Goal: Find contact information: Find contact information

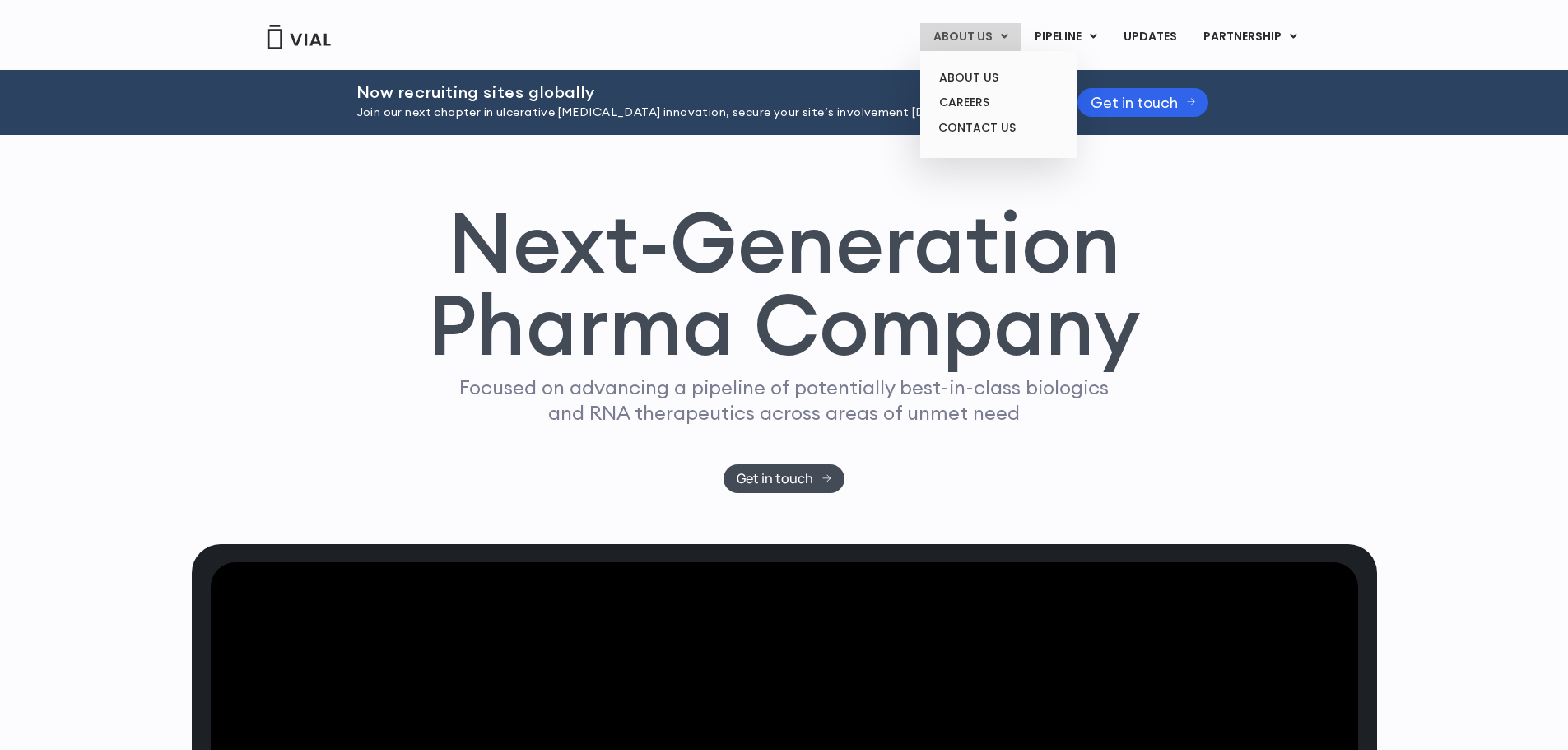
click at [956, 33] on link "ABOUT US" at bounding box center [971, 37] width 101 height 28
click at [973, 122] on link "CONTACT US" at bounding box center [998, 128] width 144 height 26
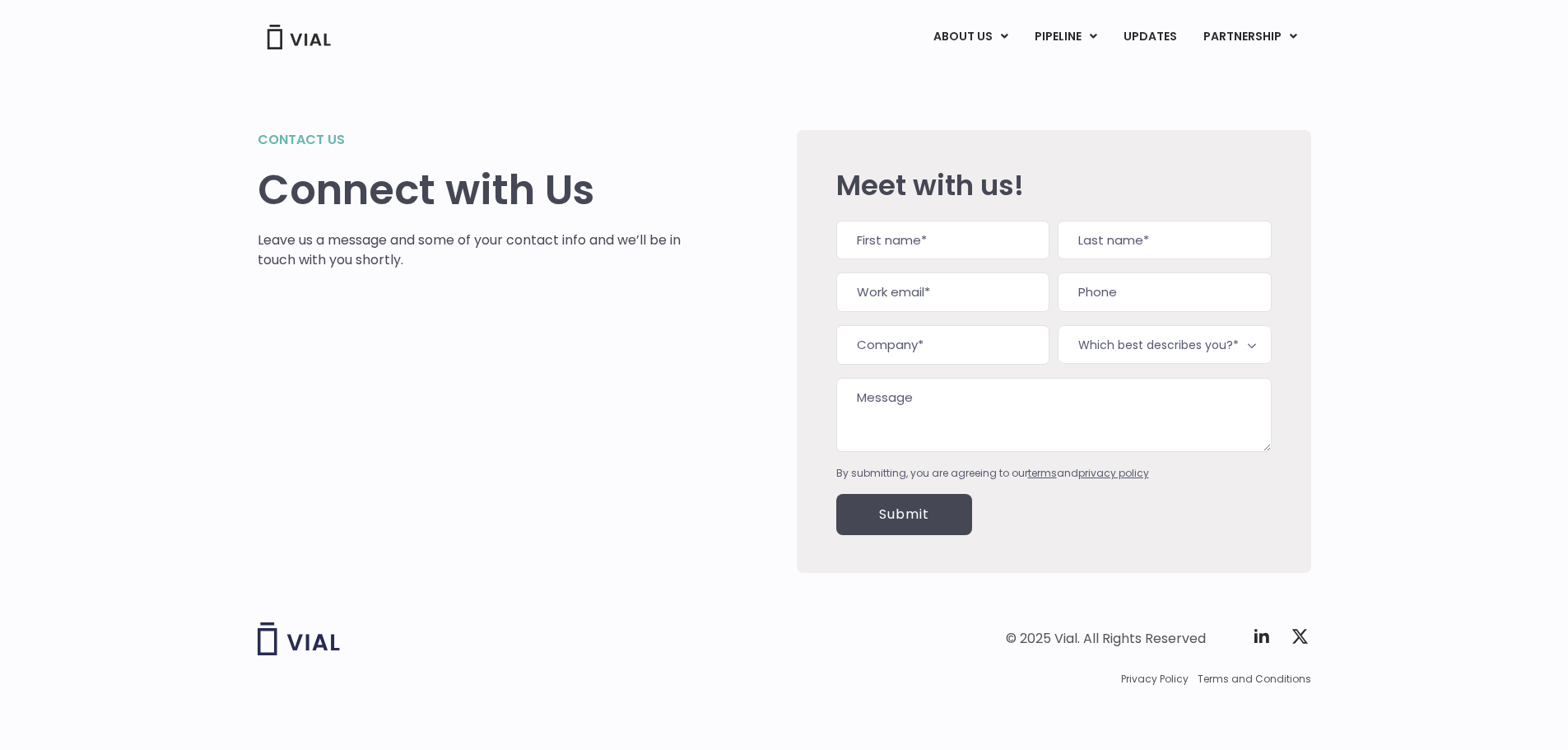
scroll to position [3, 0]
